Goal: Task Accomplishment & Management: Manage account settings

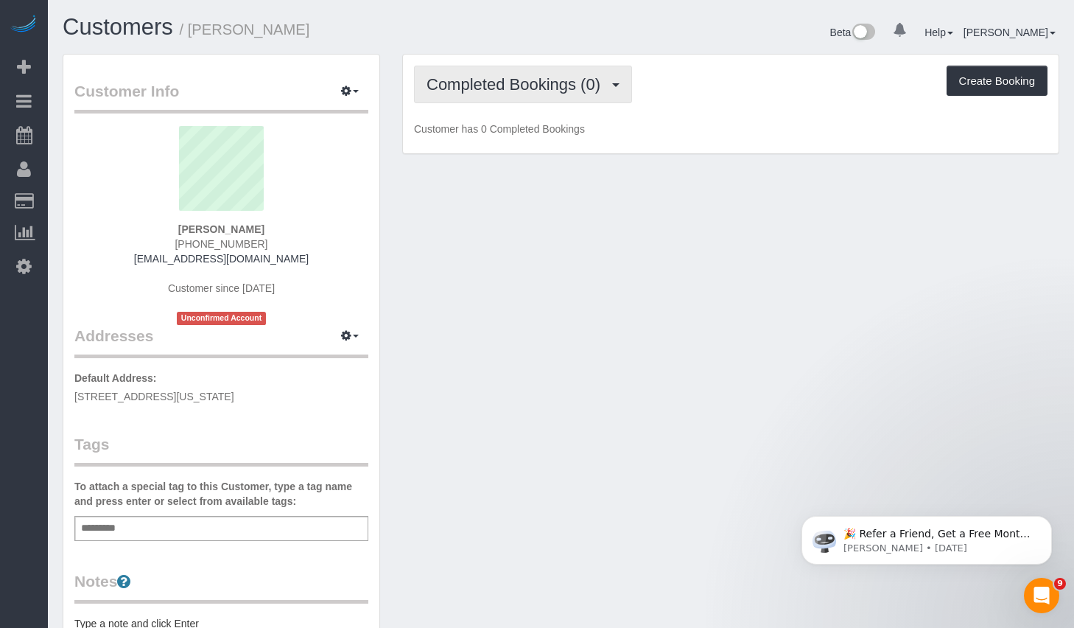
click at [491, 93] on button "Completed Bookings (0)" at bounding box center [523, 85] width 218 height 38
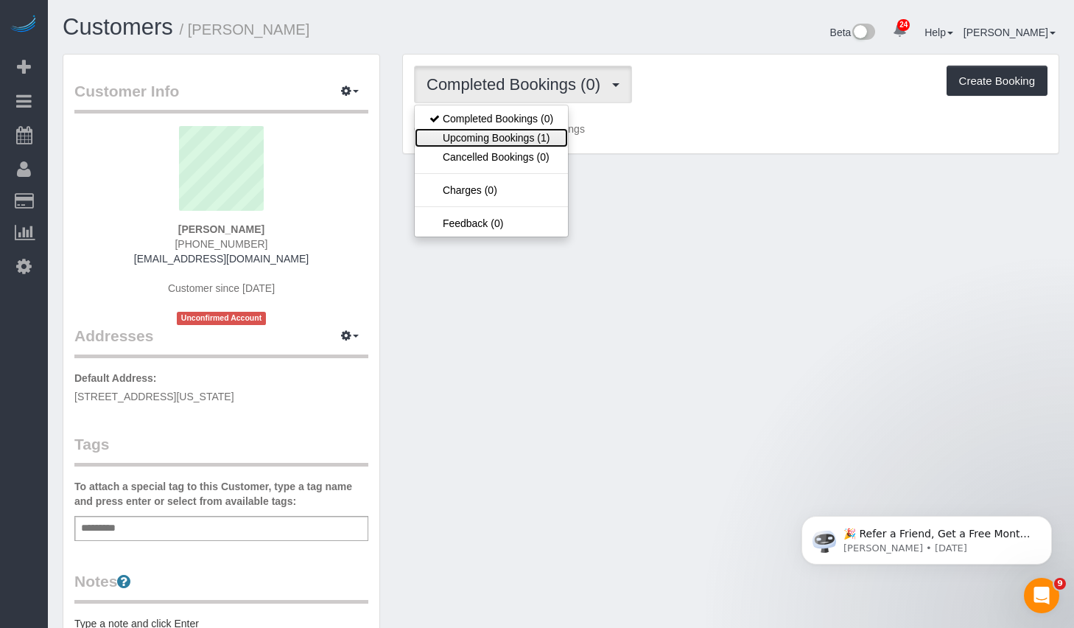
click at [488, 140] on link "Upcoming Bookings (1)" at bounding box center [491, 137] width 153 height 19
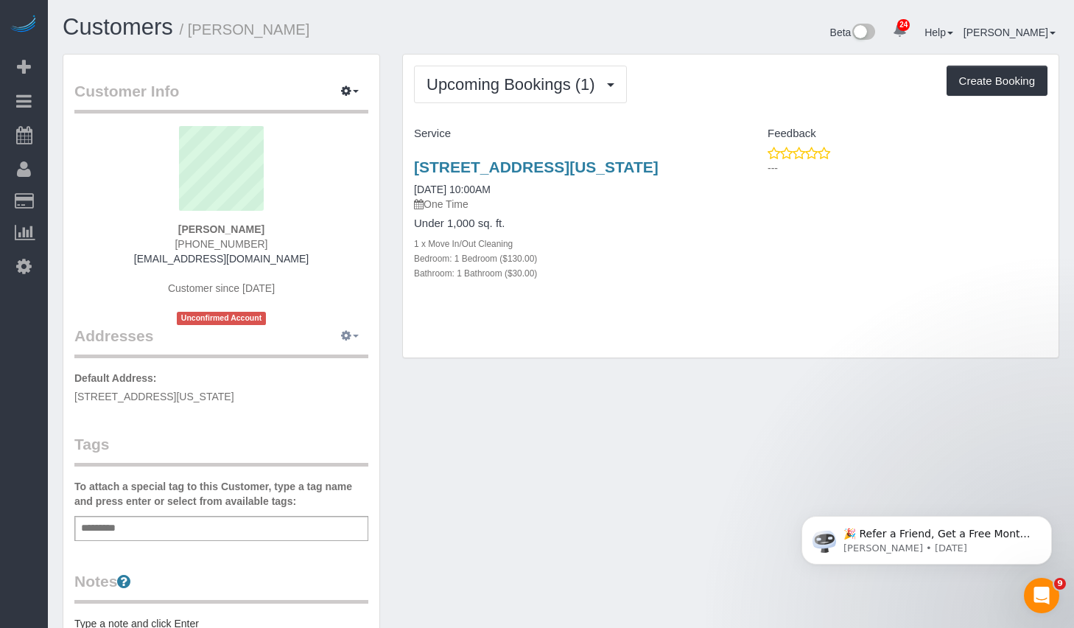
click at [352, 333] on button "button" at bounding box center [349, 336] width 37 height 23
click at [336, 359] on button "Manage Addresses" at bounding box center [307, 364] width 119 height 21
select select "NY"
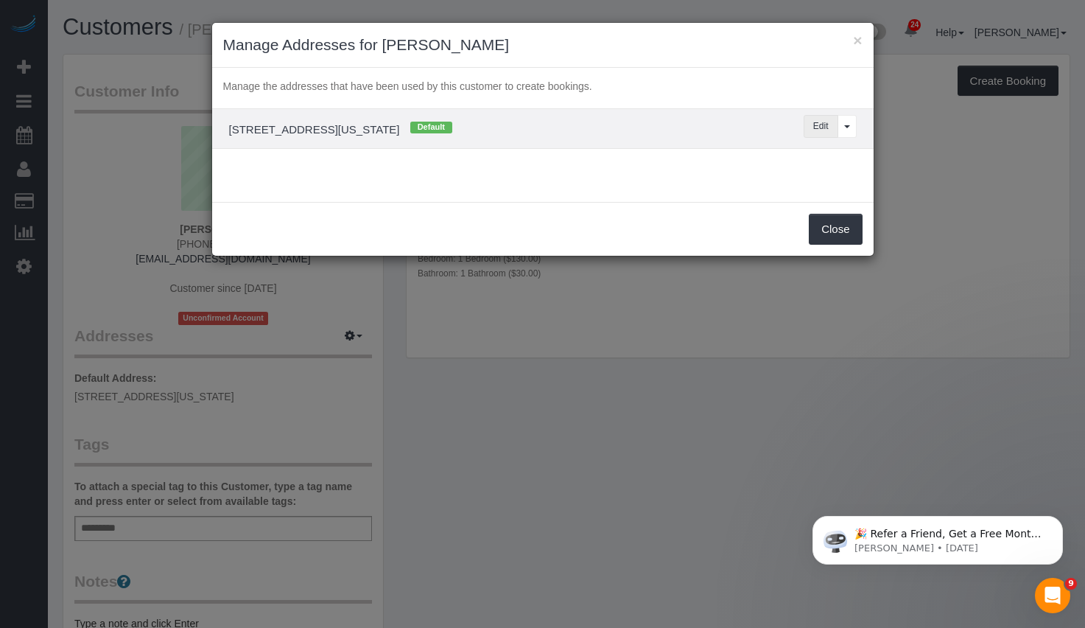
click at [822, 127] on button "Edit" at bounding box center [821, 126] width 35 height 23
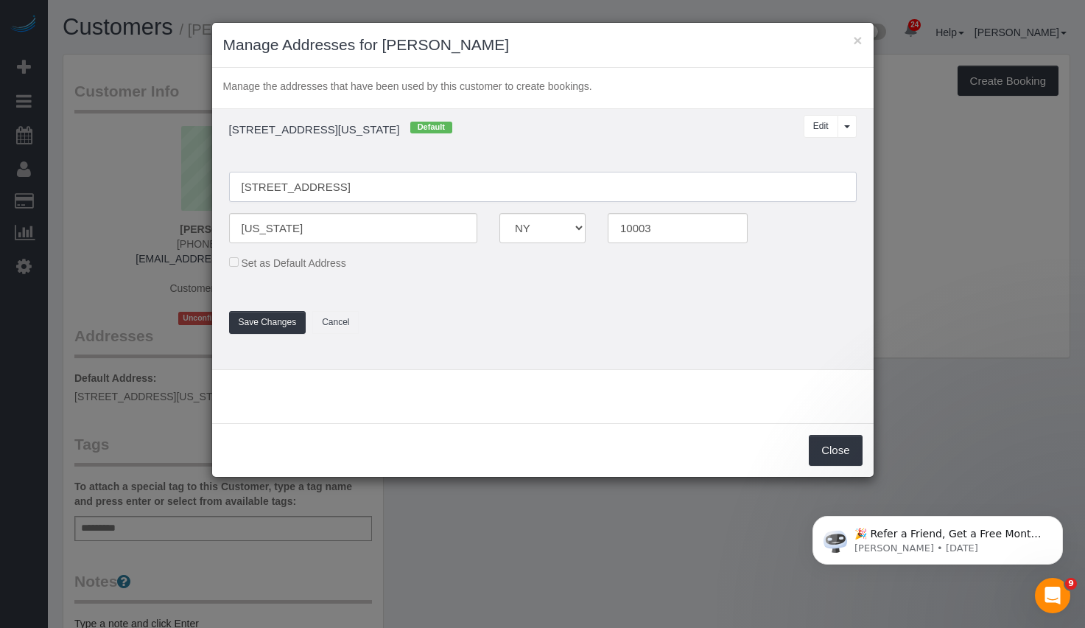
click at [269, 189] on input "[STREET_ADDRESS]" at bounding box center [543, 187] width 628 height 30
click at [326, 188] on input "[STREET_ADDRESS]" at bounding box center [543, 187] width 628 height 30
type input "[STREET_ADDRESS] 12C"
click at [258, 324] on button "Save Changes" at bounding box center [267, 322] width 77 height 23
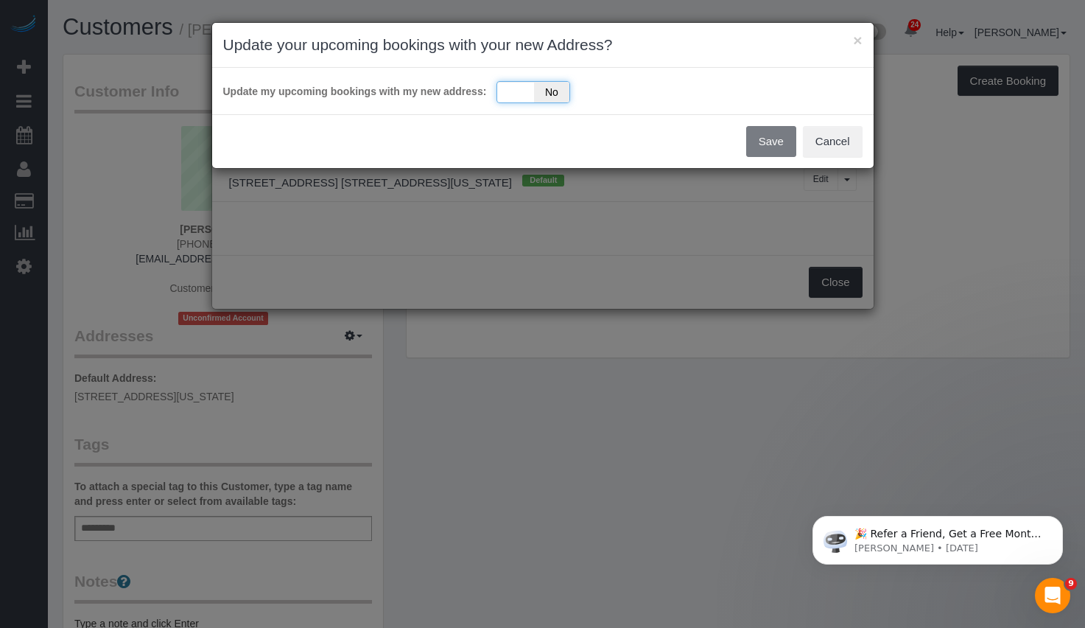
click at [523, 98] on div "Yes No" at bounding box center [534, 92] width 74 height 22
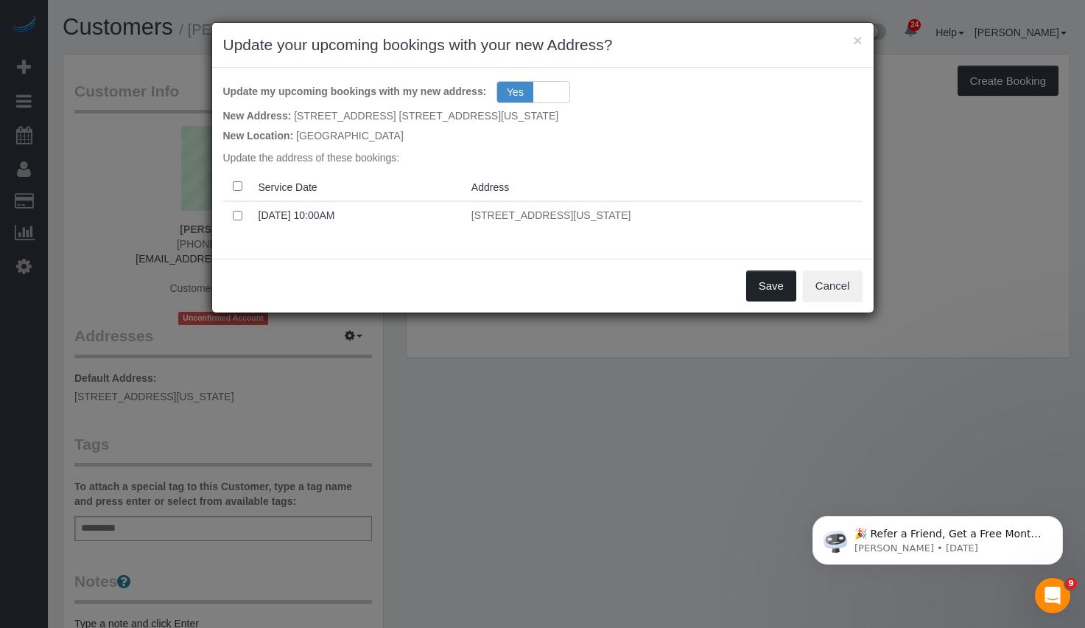
click at [767, 276] on button "Save" at bounding box center [771, 285] width 50 height 31
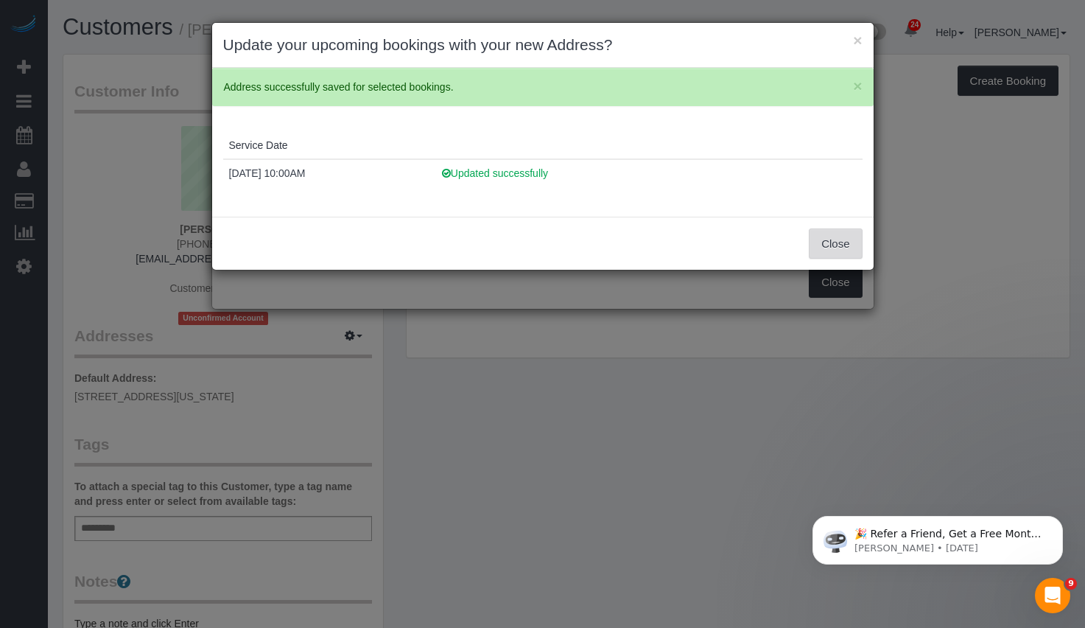
click at [830, 243] on button "Close" at bounding box center [835, 243] width 53 height 31
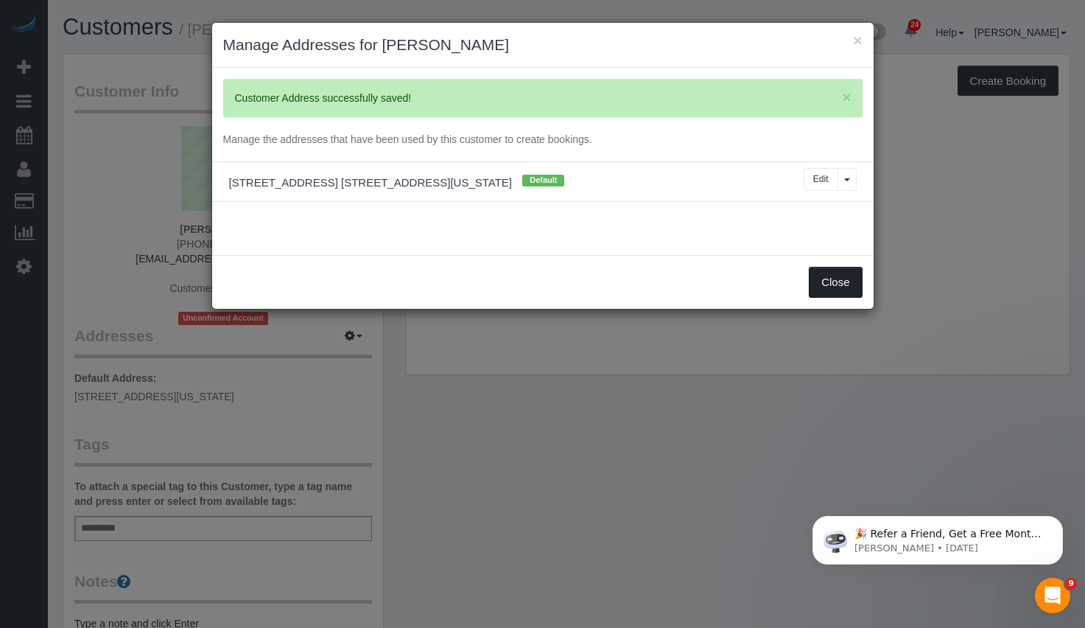
click at [841, 270] on button "Close" at bounding box center [835, 282] width 53 height 31
